Goal: Navigation & Orientation: Find specific page/section

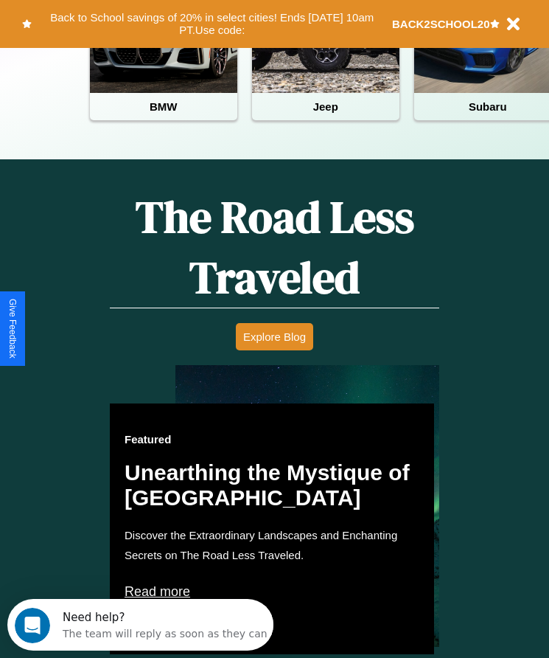
scroll to position [602, 0]
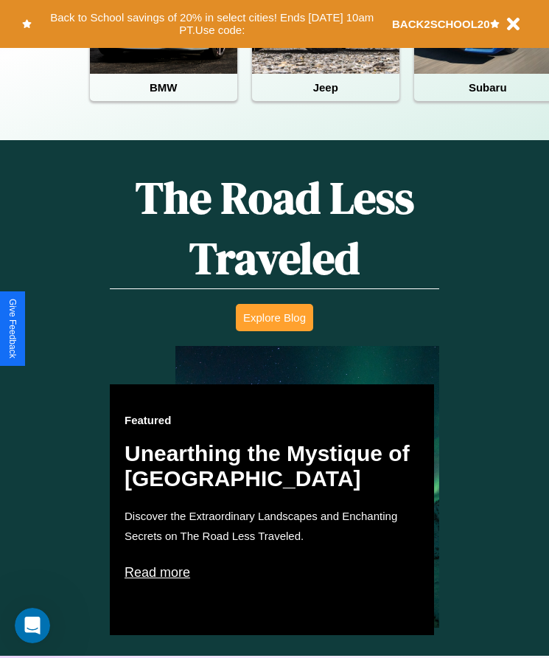
click at [274, 328] on button "Explore Blog" at bounding box center [274, 317] width 77 height 27
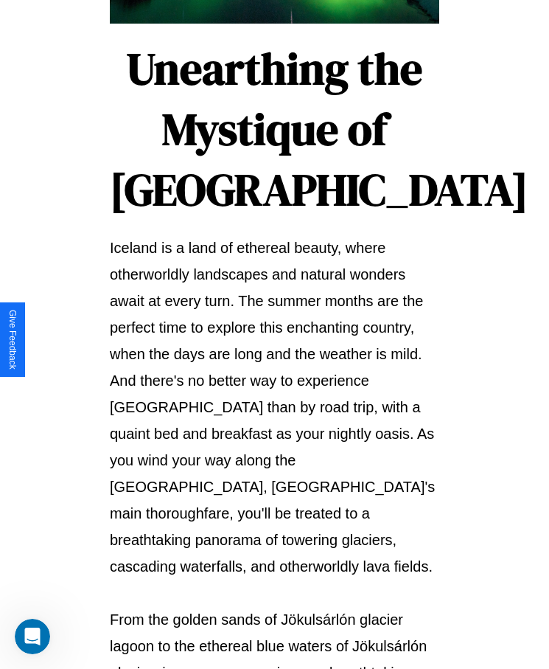
scroll to position [1558, 0]
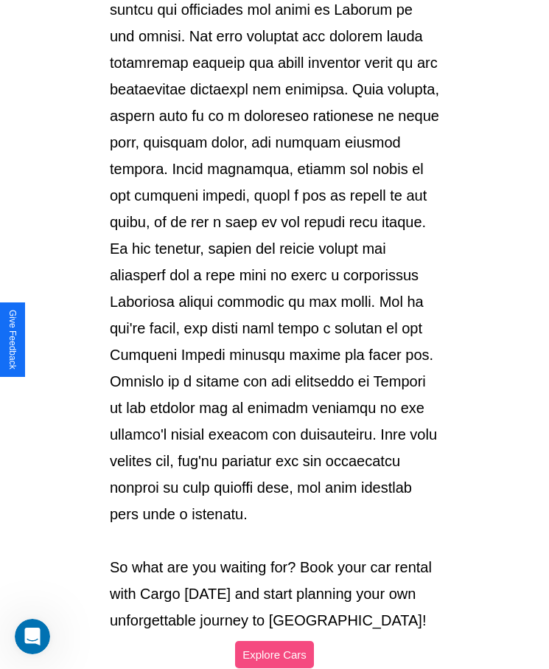
click at [274, 641] on button "Explore Cars" at bounding box center [274, 654] width 79 height 27
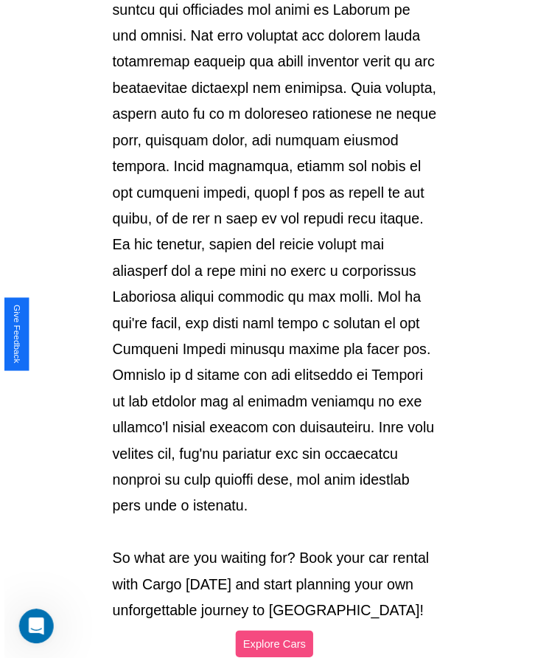
scroll to position [602, 0]
